Goal: Use online tool/utility: Utilize a website feature to perform a specific function

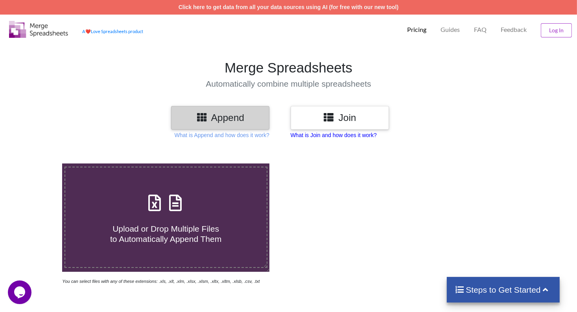
click at [330, 137] on p "What is Join and how does it work?" at bounding box center [334, 135] width 86 height 8
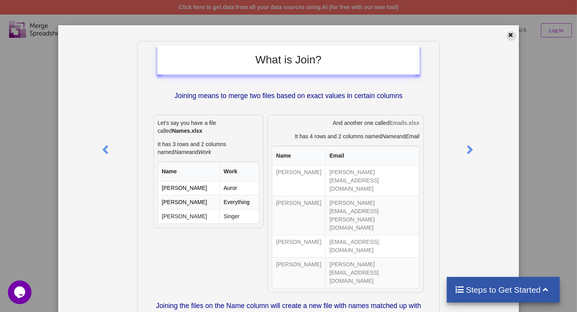
click at [508, 35] on icon at bounding box center [511, 34] width 7 height 6
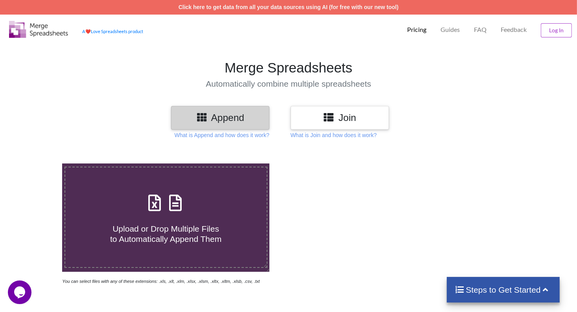
click at [209, 115] on h3 "Append" at bounding box center [220, 117] width 87 height 11
click at [207, 135] on p "What is Append and how does it work?" at bounding box center [222, 135] width 95 height 8
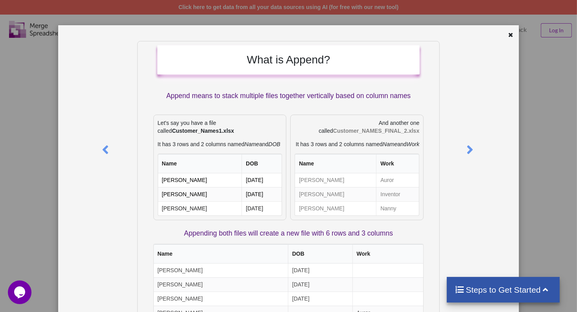
click at [508, 35] on icon at bounding box center [511, 34] width 7 height 6
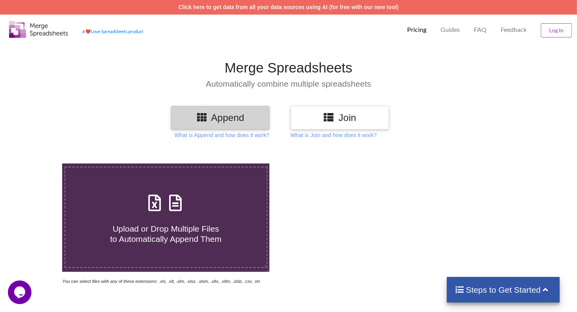
click at [211, 119] on h3 "Append" at bounding box center [220, 117] width 87 height 11
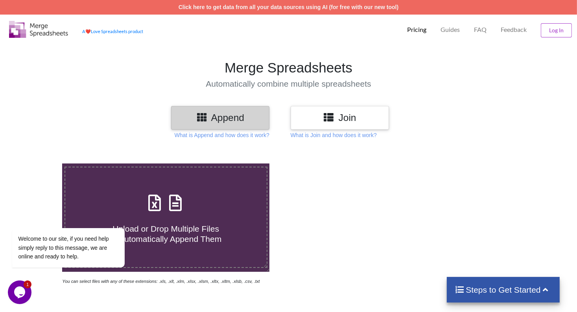
click at [203, 118] on icon at bounding box center [201, 117] width 11 height 10
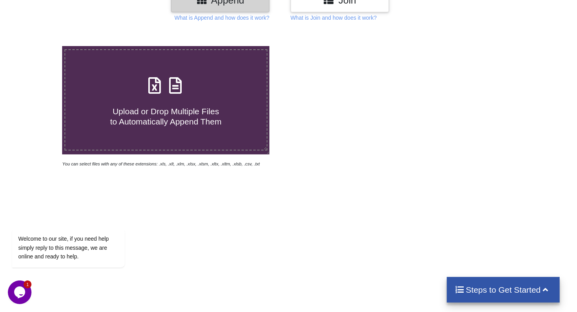
scroll to position [118, 0]
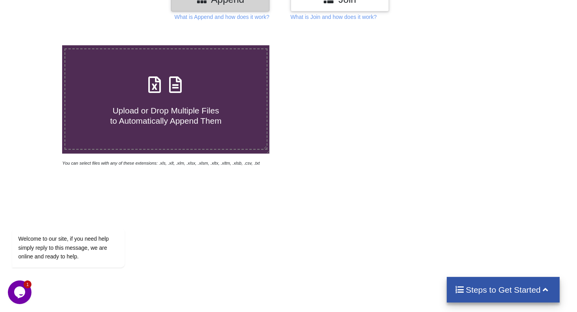
click at [181, 79] on icon at bounding box center [176, 80] width 20 height 17
click at [39, 45] on input "Upload or Drop Multiple Files to Automatically Append Them" at bounding box center [39, 45] width 0 height 0
type input "C:\fakepath\Actividades fsw.xlsx"
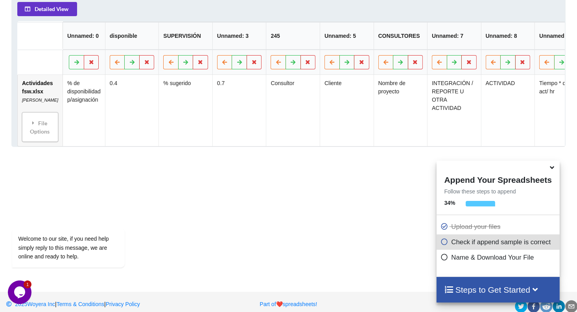
scroll to position [439, 0]
click at [41, 137] on div "File Options" at bounding box center [39, 126] width 31 height 25
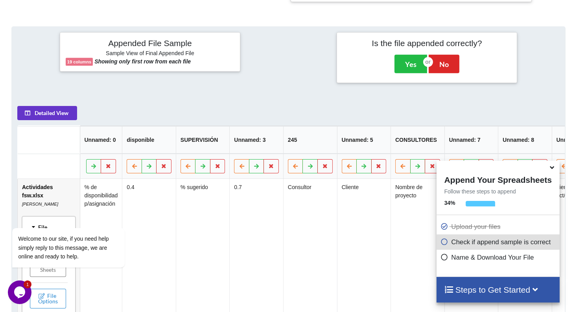
scroll to position [321, 0]
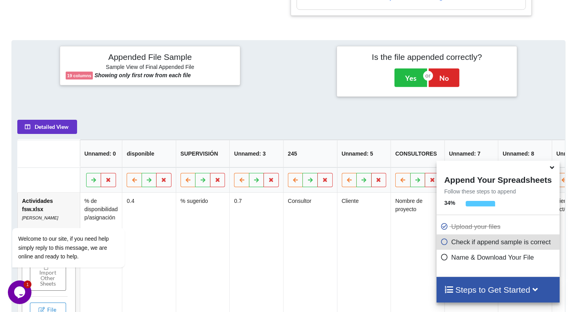
click at [553, 165] on icon at bounding box center [553, 166] width 8 height 7
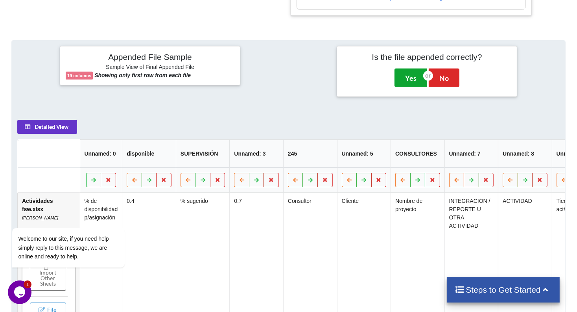
click at [409, 79] on button "Yes" at bounding box center [411, 77] width 33 height 18
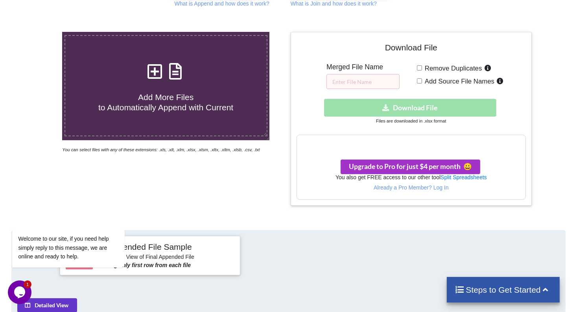
scroll to position [124, 0]
